Goal: Navigation & Orientation: Find specific page/section

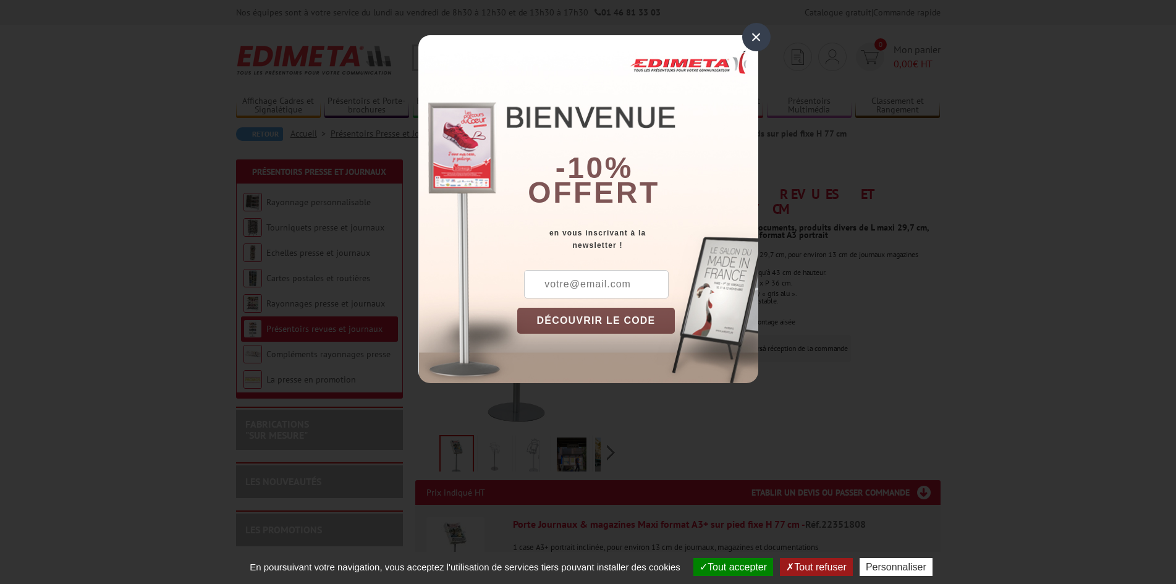
click at [758, 38] on div "×" at bounding box center [756, 37] width 28 height 28
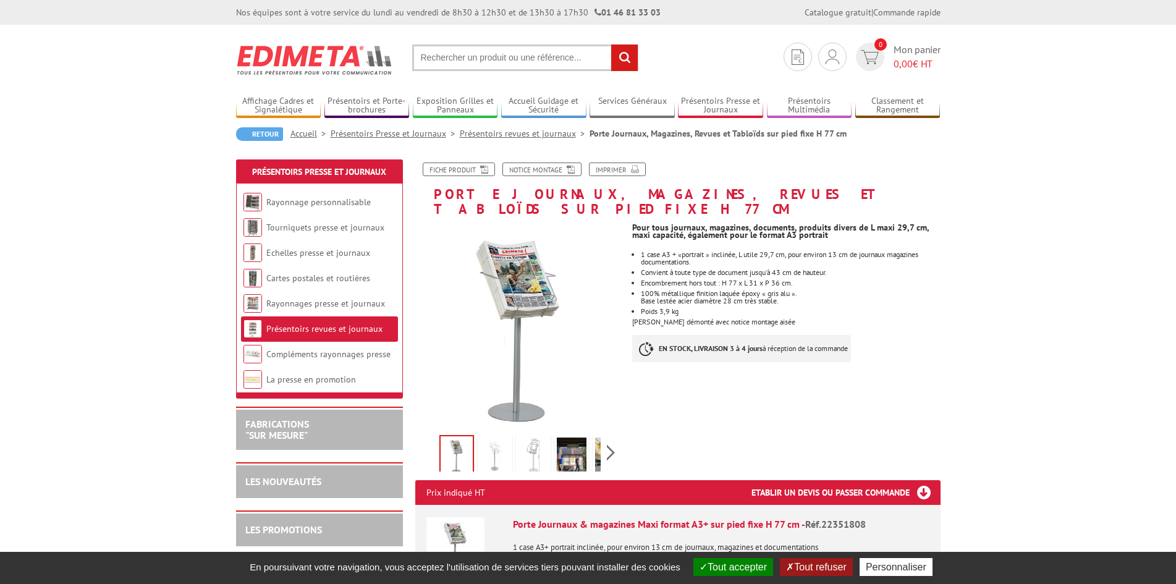
click at [577, 444] on img at bounding box center [572, 456] width 30 height 38
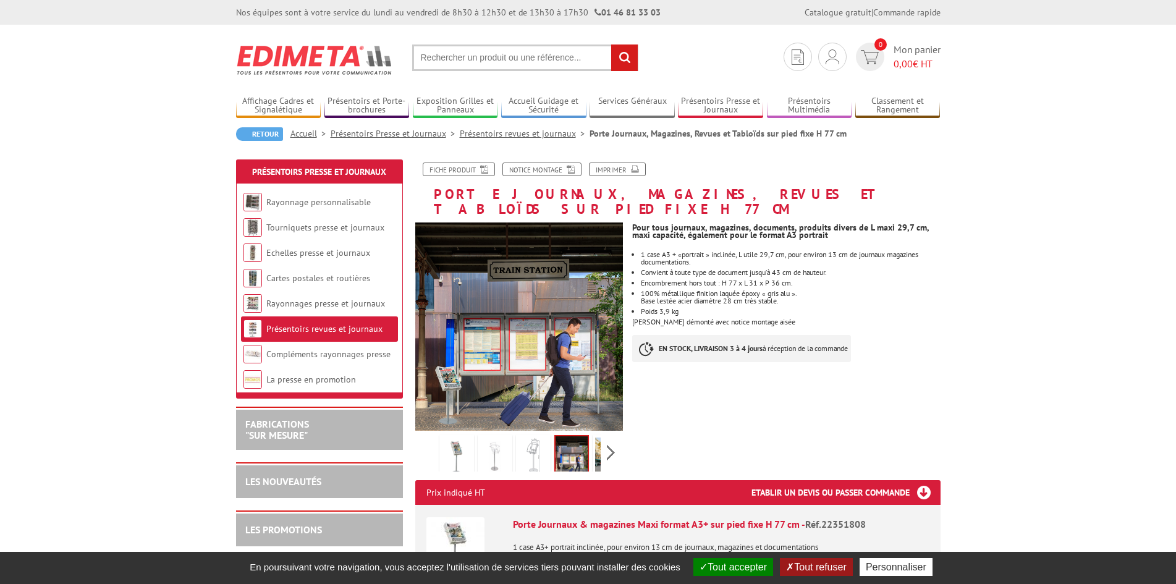
click at [595, 443] on img at bounding box center [610, 456] width 30 height 38
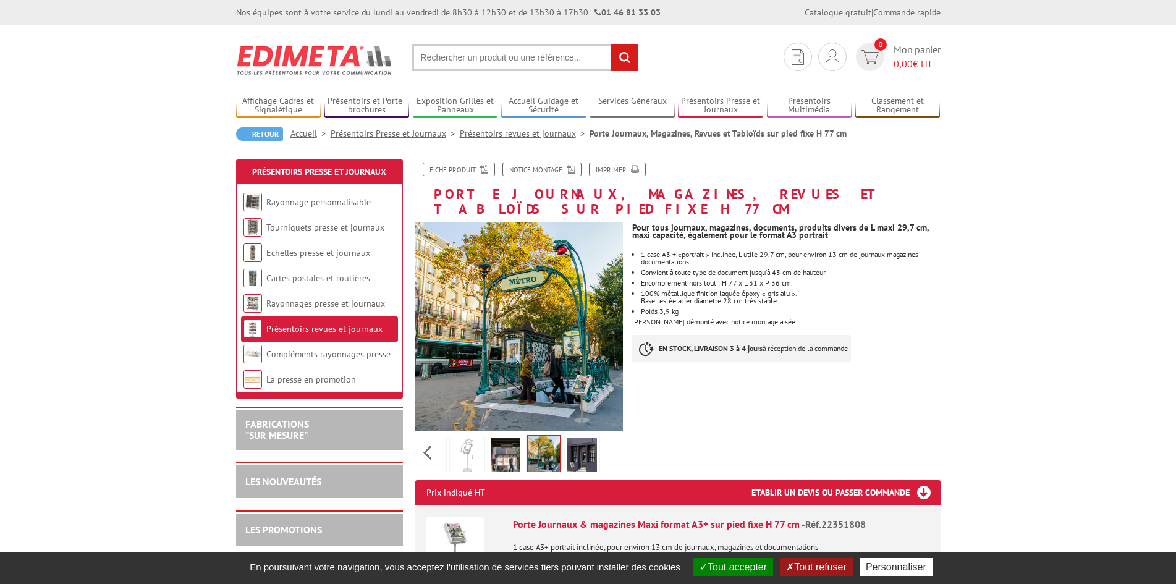
click at [595, 443] on img at bounding box center [582, 456] width 30 height 38
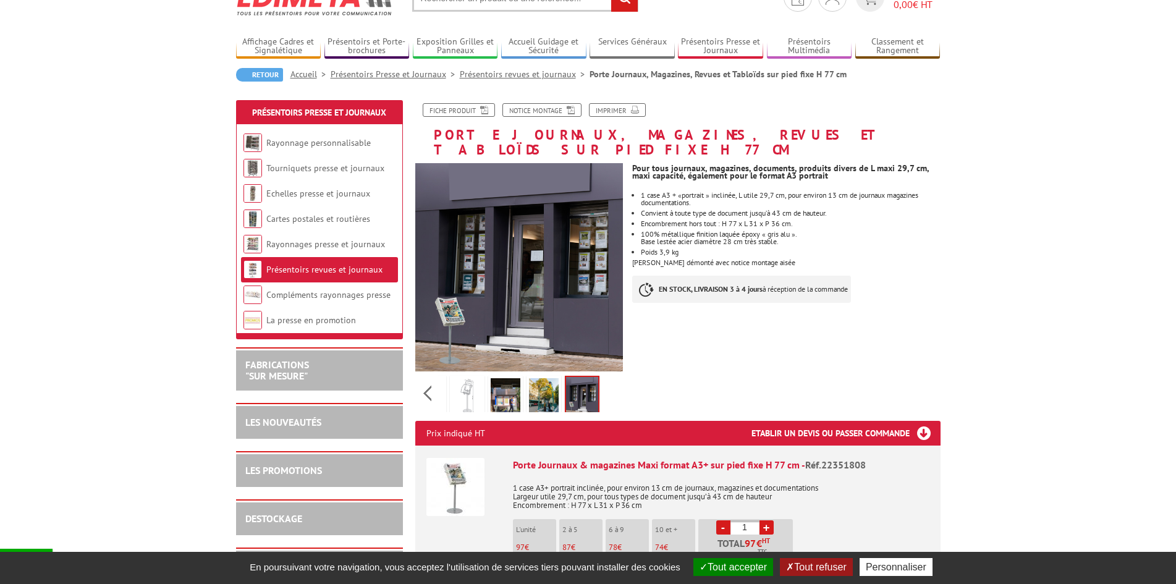
scroll to position [60, 0]
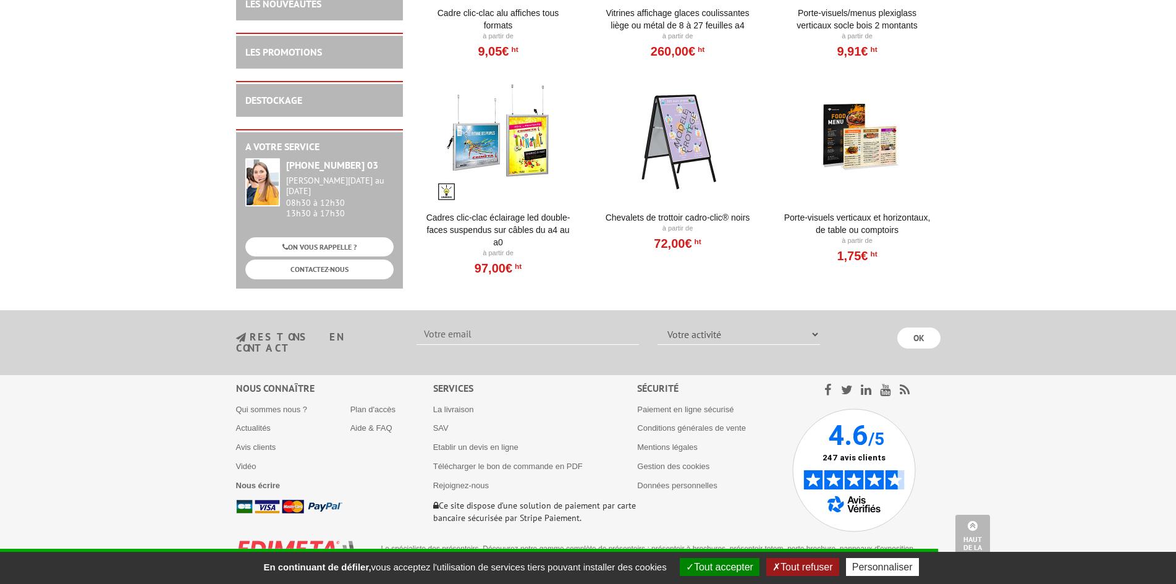
scroll to position [1081, 0]
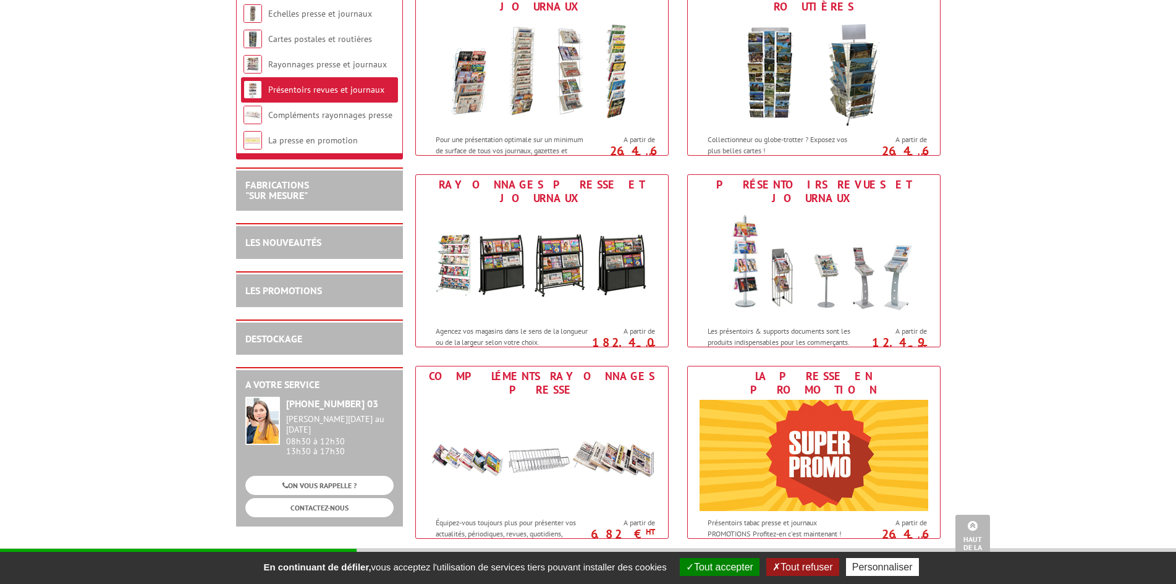
scroll to position [428, 0]
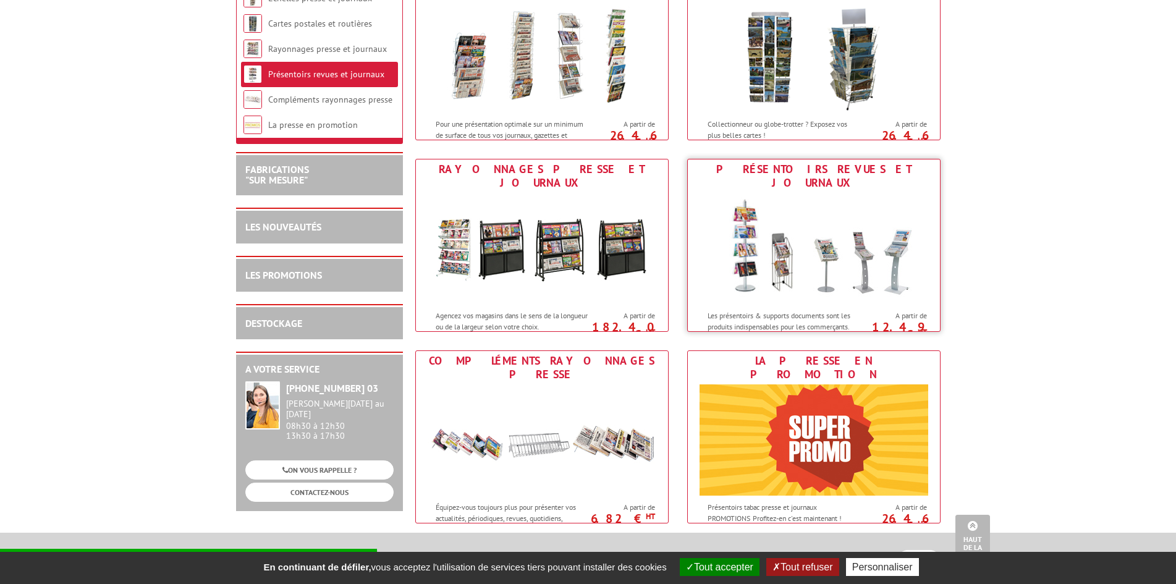
click at [801, 167] on div "Présentoirs revues et journaux" at bounding box center [814, 176] width 246 height 27
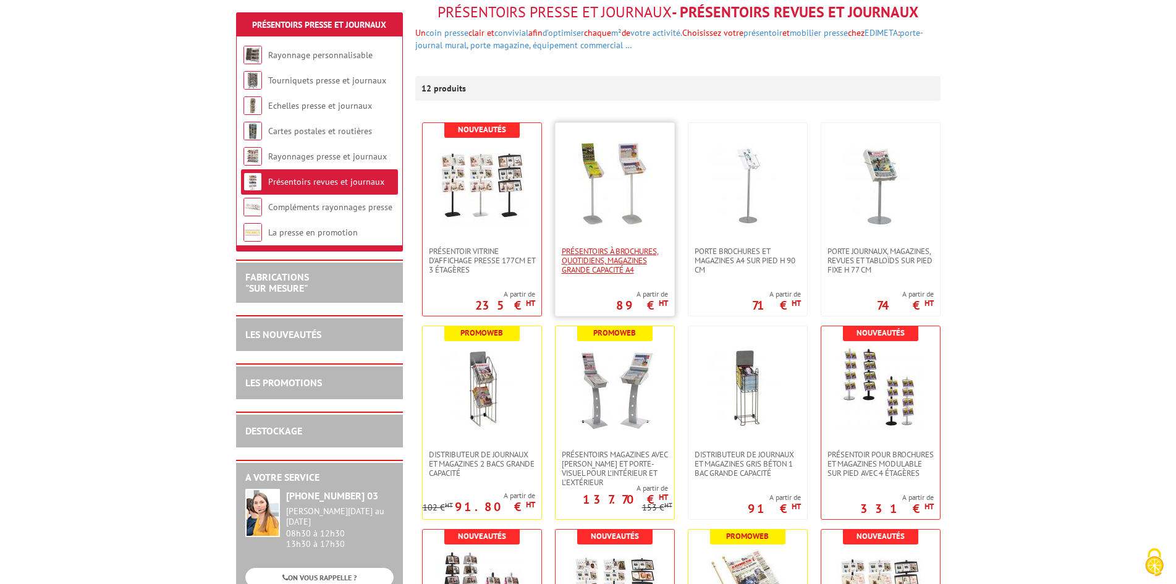
scroll to position [158, 0]
click at [619, 257] on span "Présentoirs à brochures, quotidiens, magazines grande capacité A4" at bounding box center [615, 261] width 106 height 28
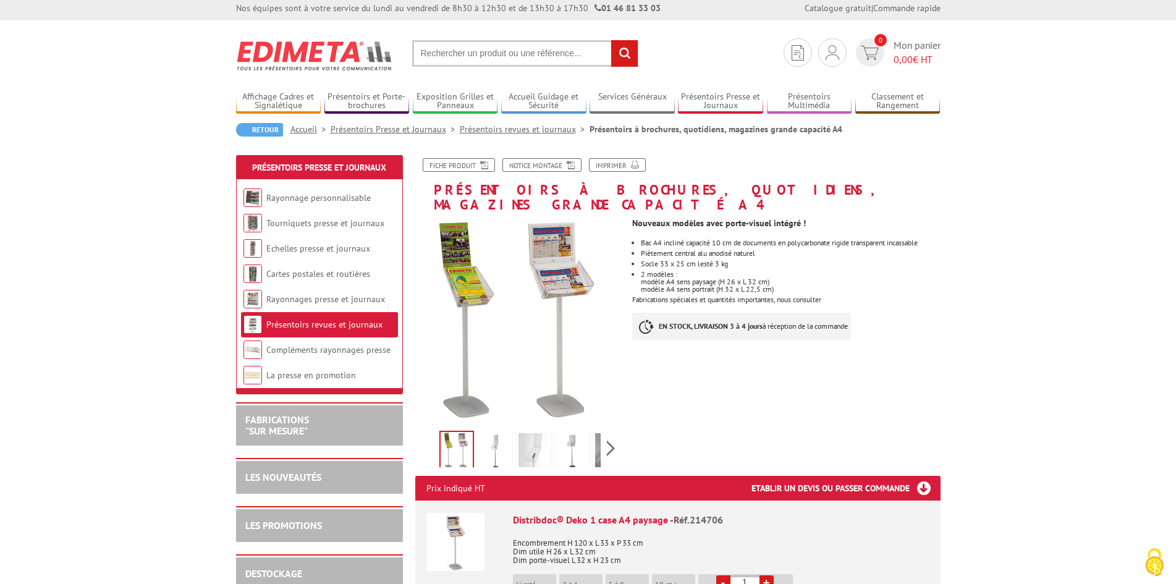
scroll to position [2, 0]
